Goal: Information Seeking & Learning: Check status

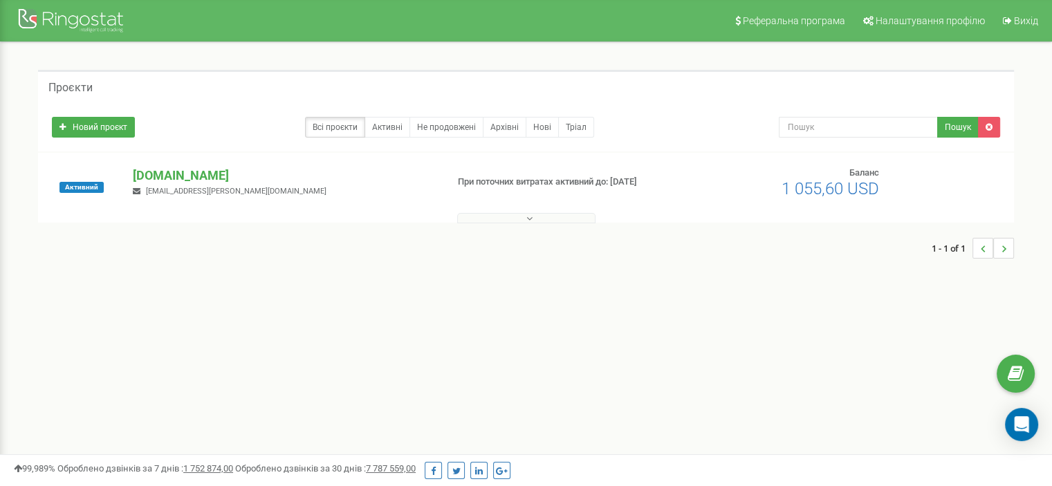
click at [147, 172] on p "[DOMAIN_NAME]" at bounding box center [284, 176] width 302 height 18
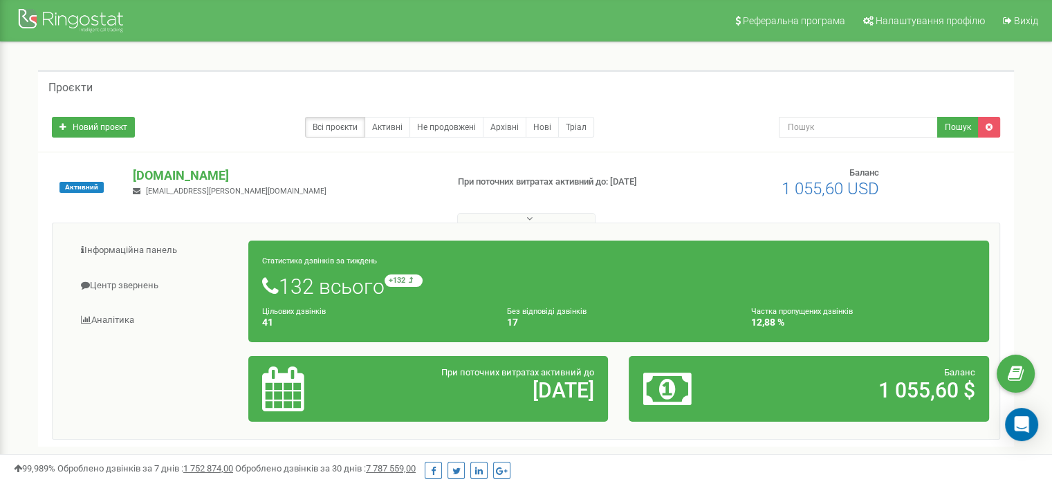
click at [634, 276] on h1 "132 всього +132 відносно минулого тижня" at bounding box center [618, 287] width 713 height 24
click at [624, 275] on h1 "132 всього +132 відносно минулого тижня" at bounding box center [618, 287] width 713 height 24
click at [551, 392] on h2 "[DATE]" at bounding box center [487, 390] width 214 height 23
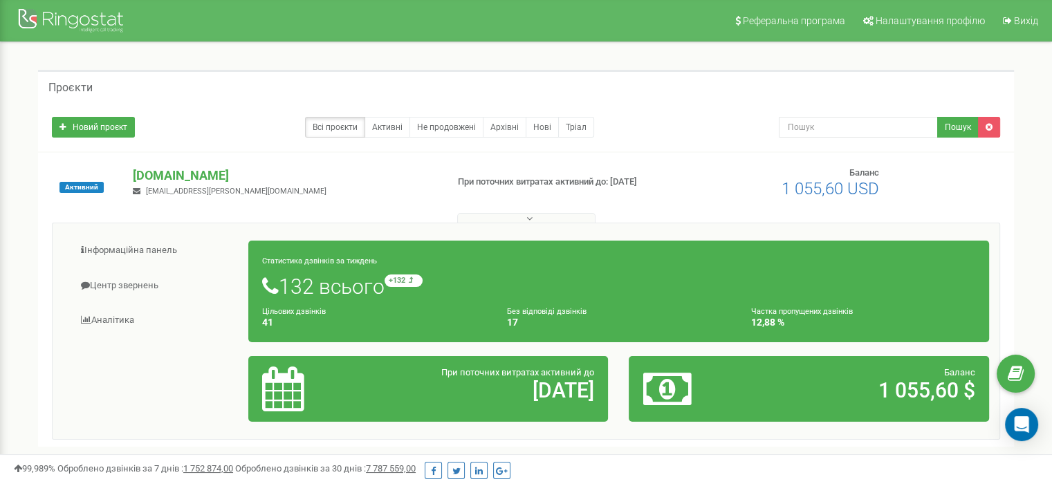
click at [609, 294] on h1 "132 всього +132 відносно минулого тижня" at bounding box center [618, 287] width 713 height 24
click at [392, 121] on link "Активні" at bounding box center [388, 127] width 46 height 21
click at [163, 174] on p "[DOMAIN_NAME]" at bounding box center [284, 176] width 302 height 18
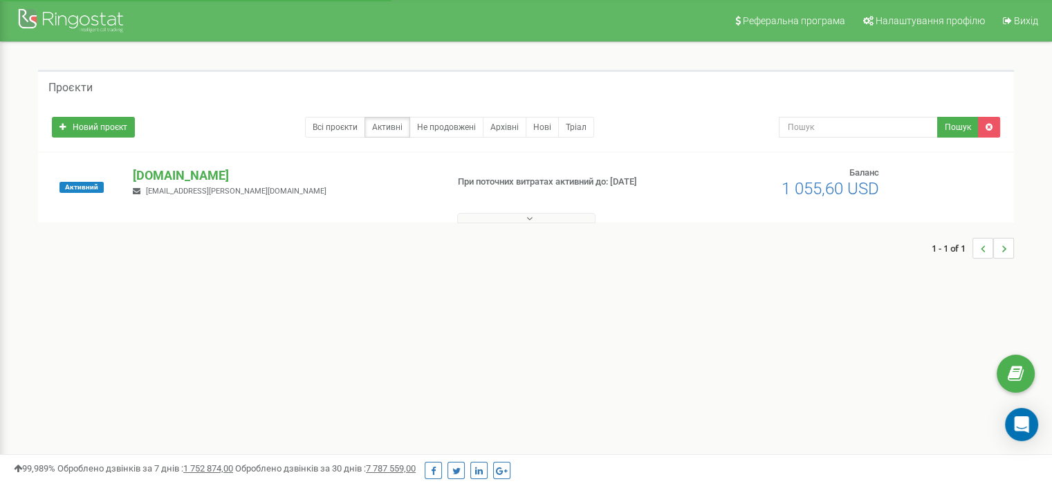
click at [163, 174] on p "[DOMAIN_NAME]" at bounding box center [284, 176] width 302 height 18
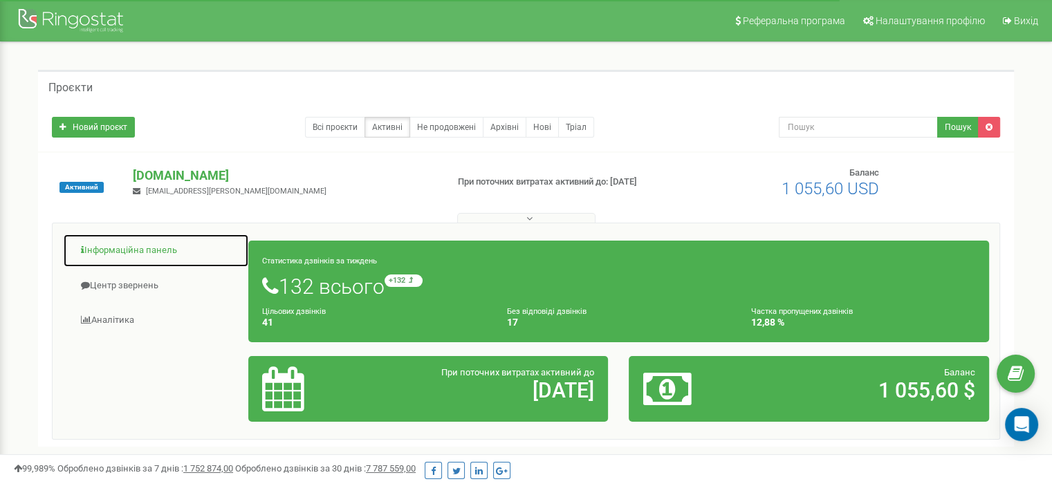
click at [142, 249] on link "Інформаційна панель" at bounding box center [156, 251] width 186 height 34
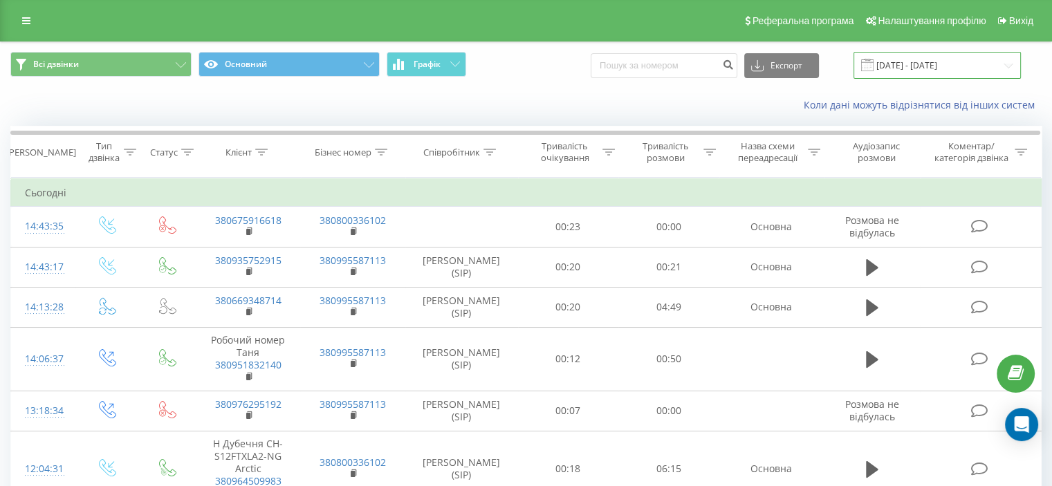
click at [923, 64] on input "21.07.2025 - 21.08.2025" at bounding box center [937, 65] width 167 height 27
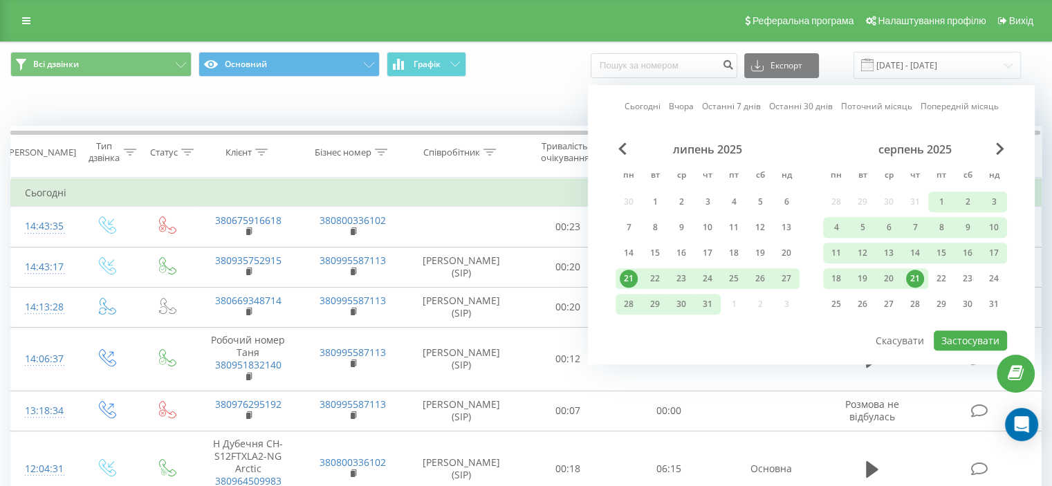
click at [915, 275] on div "21" at bounding box center [915, 279] width 18 height 18
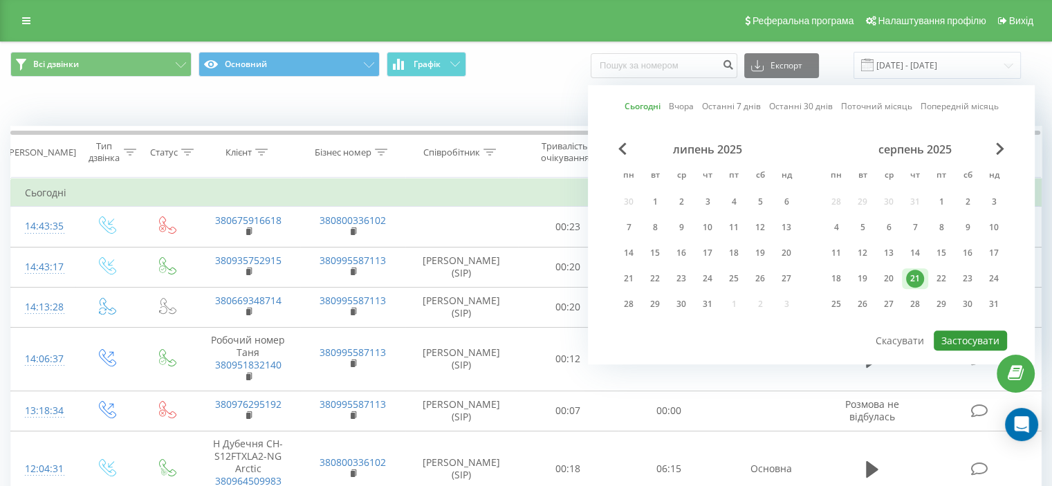
click at [980, 340] on button "Застосувати" at bounding box center [970, 341] width 73 height 20
type input "[DATE] - [DATE]"
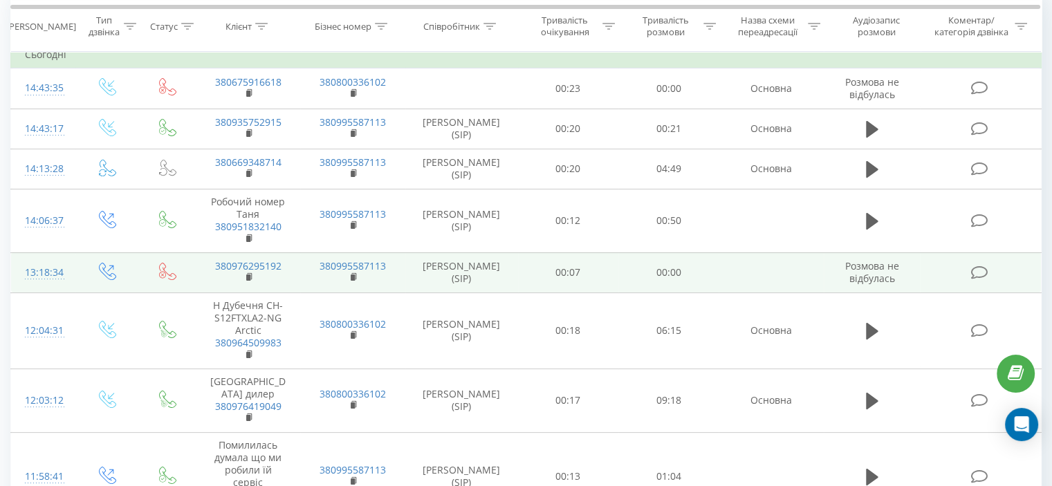
scroll to position [69, 0]
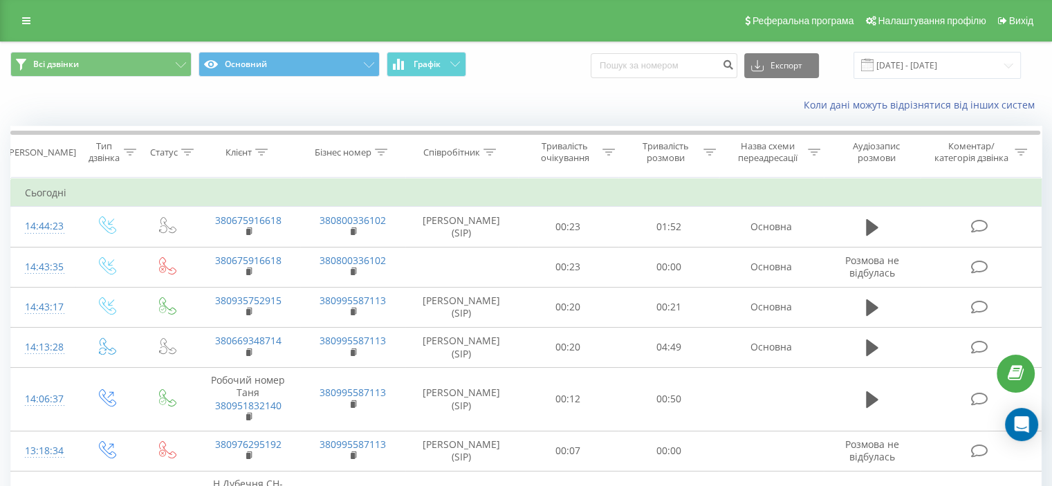
scroll to position [69, 0]
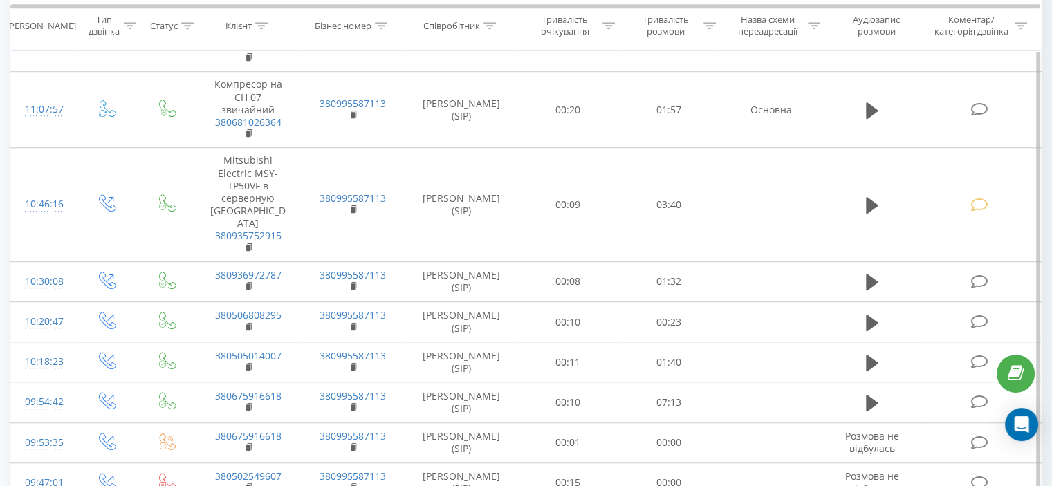
scroll to position [1176, 0]
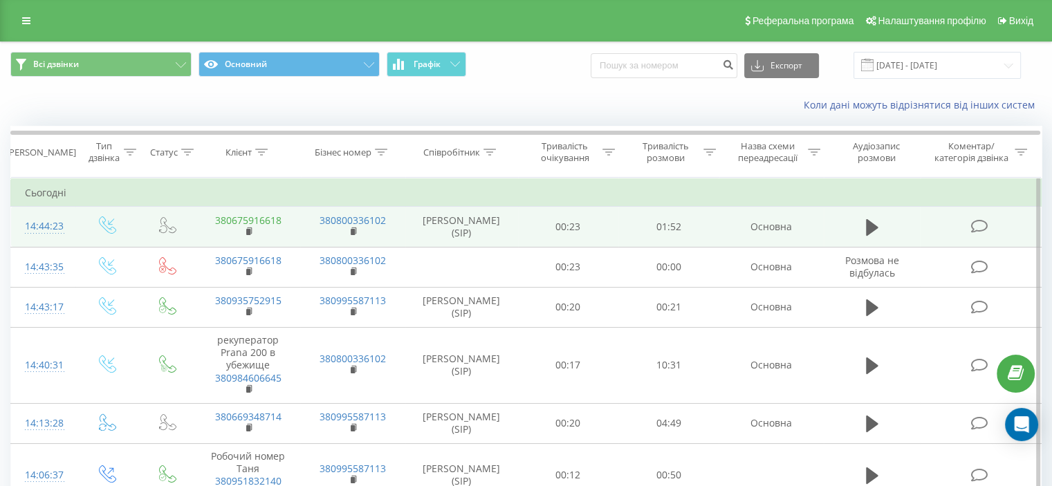
click at [272, 220] on link "380675916618" at bounding box center [248, 220] width 66 height 13
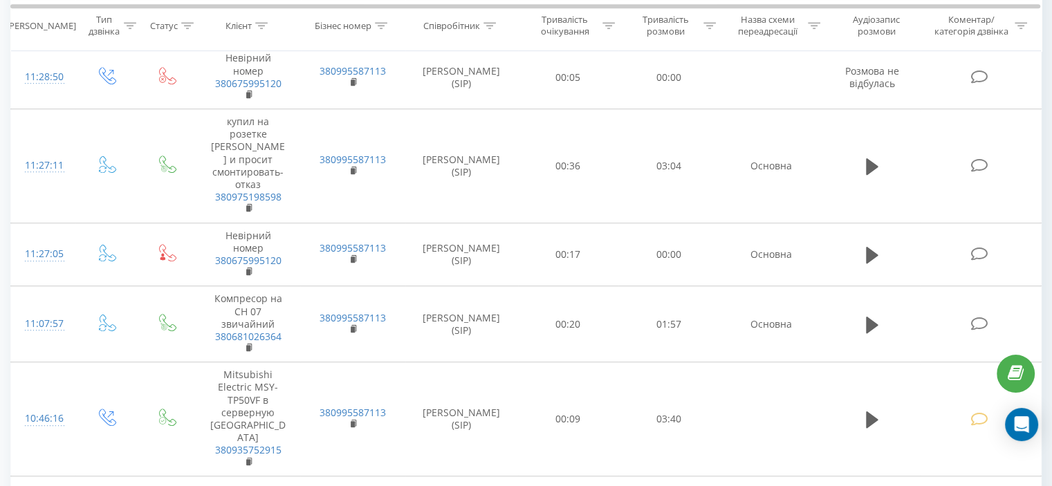
scroll to position [692, 0]
